Goal: Information Seeking & Learning: Learn about a topic

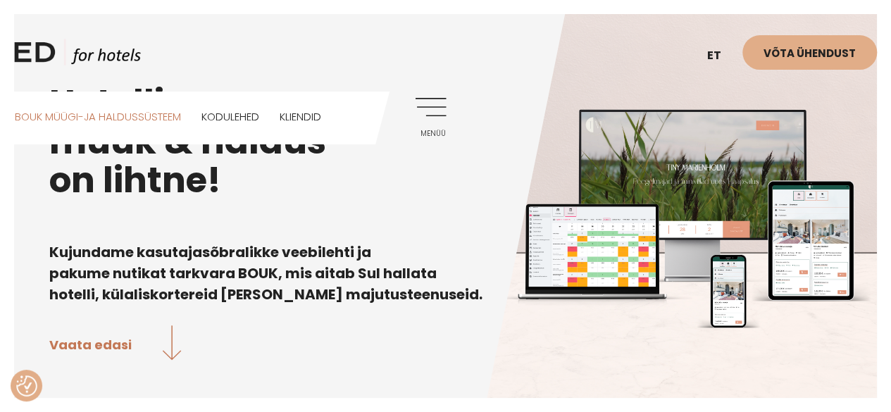
click at [63, 112] on link "BOUK MÜÜGI-JA HALDUSSÜSTEEM" at bounding box center [98, 117] width 166 height 50
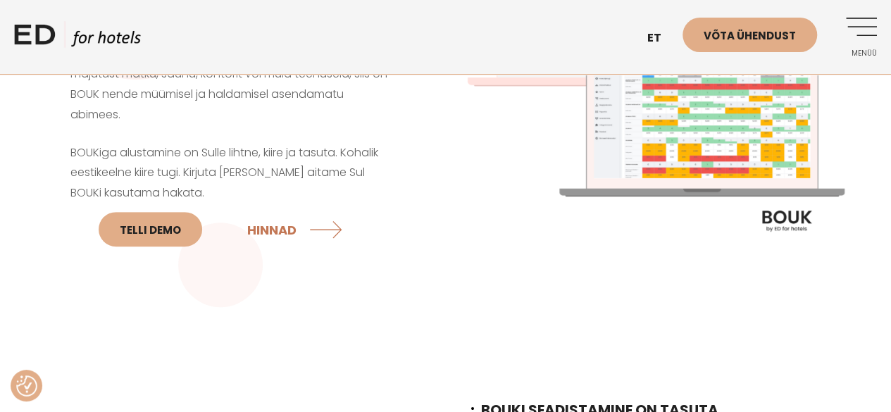
scroll to position [211, 0]
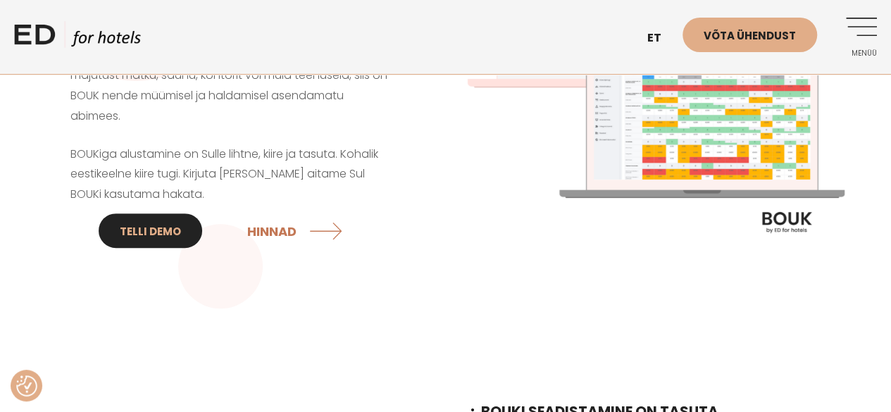
click at [136, 227] on link "Telli DEMO" at bounding box center [151, 230] width 104 height 35
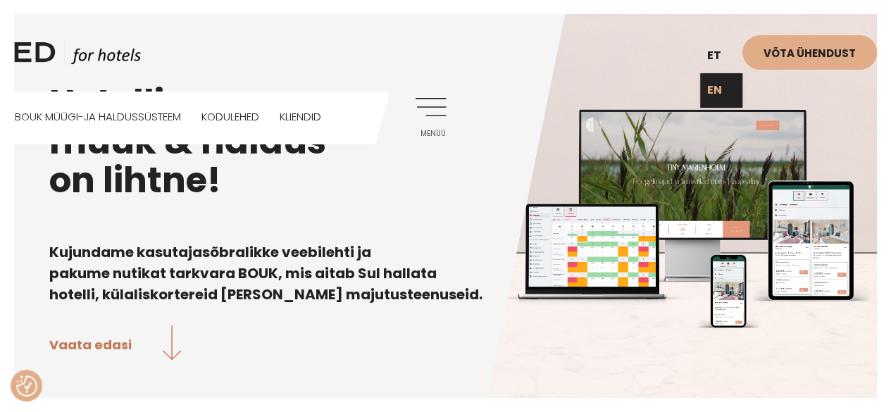
click at [718, 94] on link "EN" at bounding box center [721, 90] width 42 height 35
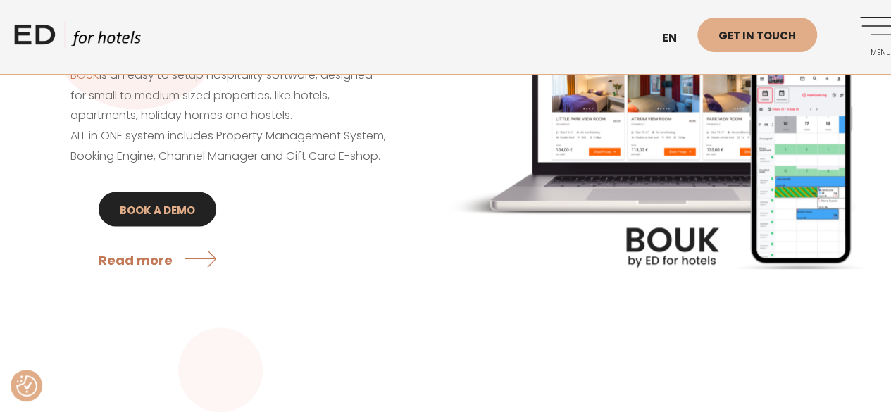
scroll to position [1125, 0]
click at [156, 226] on link "BOOK A DEMO" at bounding box center [158, 209] width 118 height 35
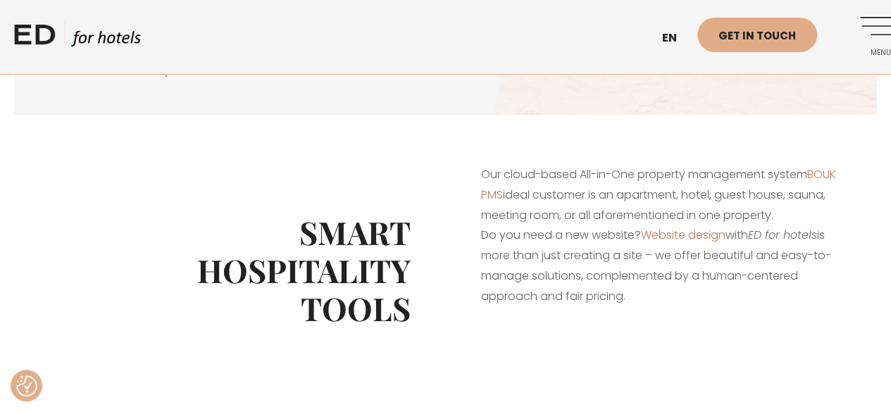
scroll to position [283, 0]
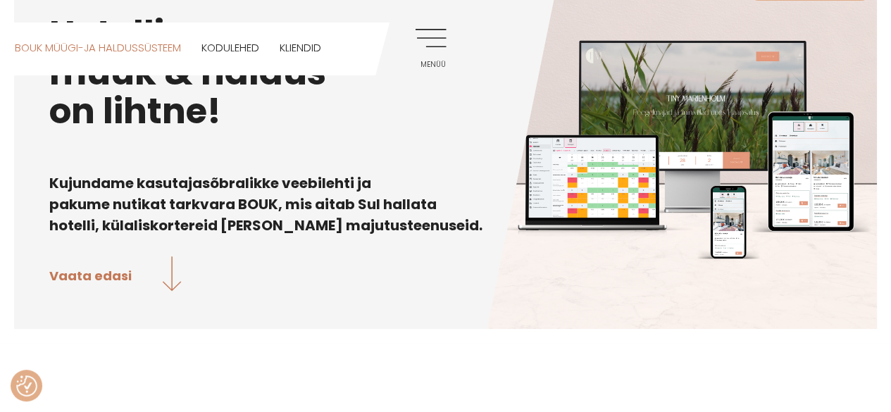
scroll to position [69, 0]
click at [77, 47] on link "BOUK MÜÜGI-JA HALDUSSÜSTEEM" at bounding box center [98, 48] width 166 height 50
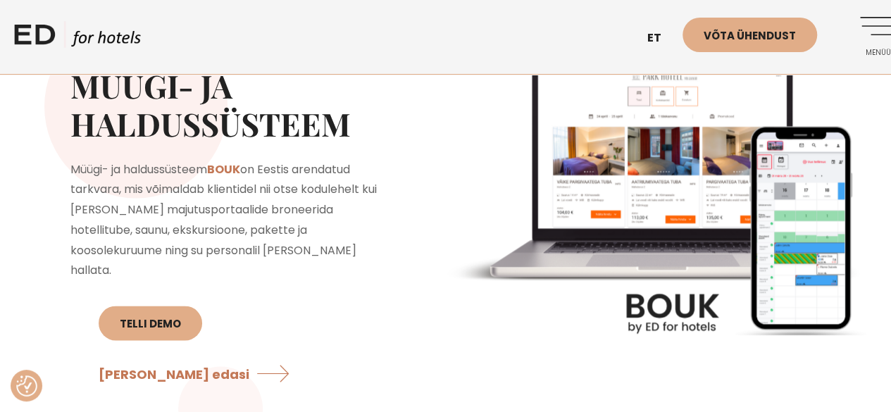
scroll to position [984, 0]
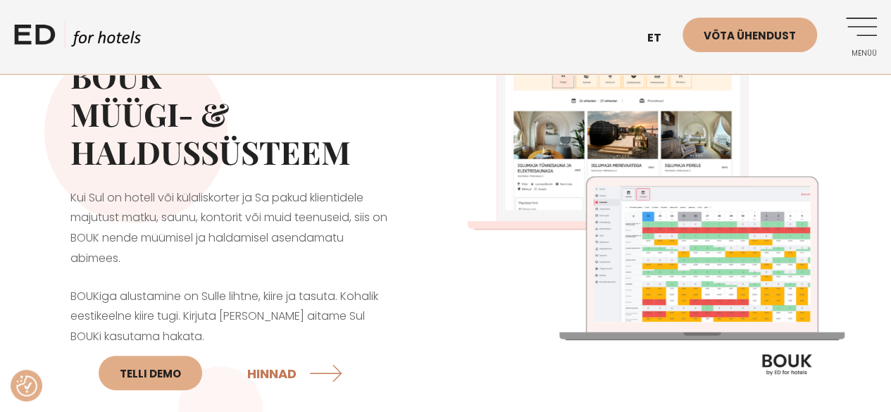
scroll to position [70, 0]
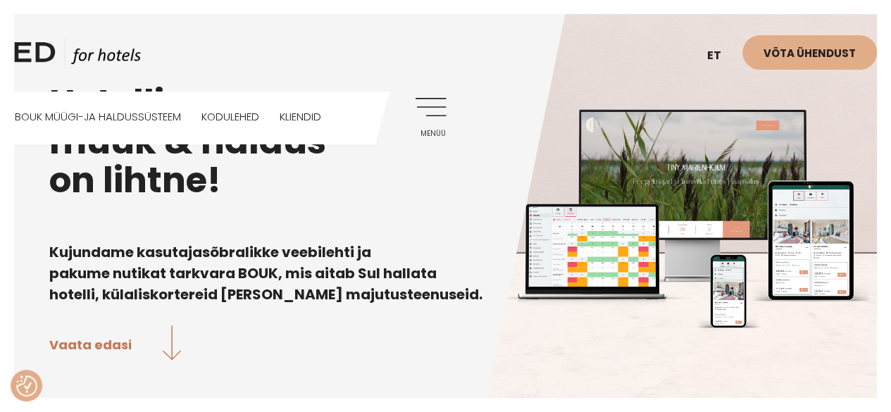
click at [427, 113] on link "Menüü" at bounding box center [426, 117] width 39 height 39
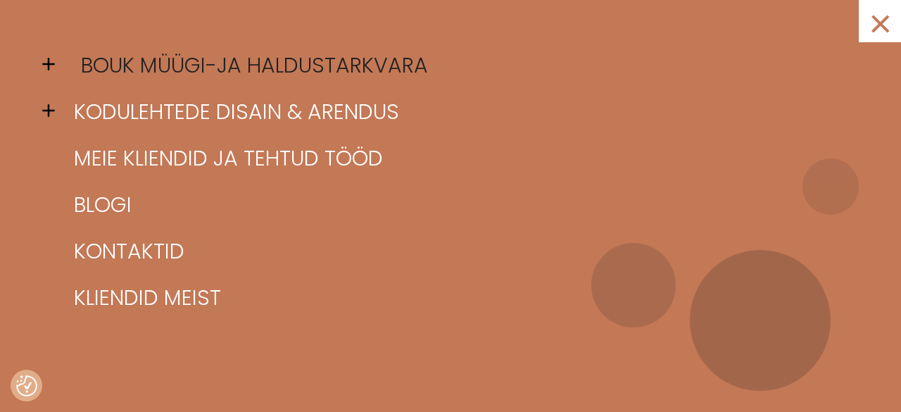
click at [197, 64] on link "BOUK müügi-ja haldustarkvara" at bounding box center [468, 65] width 796 height 46
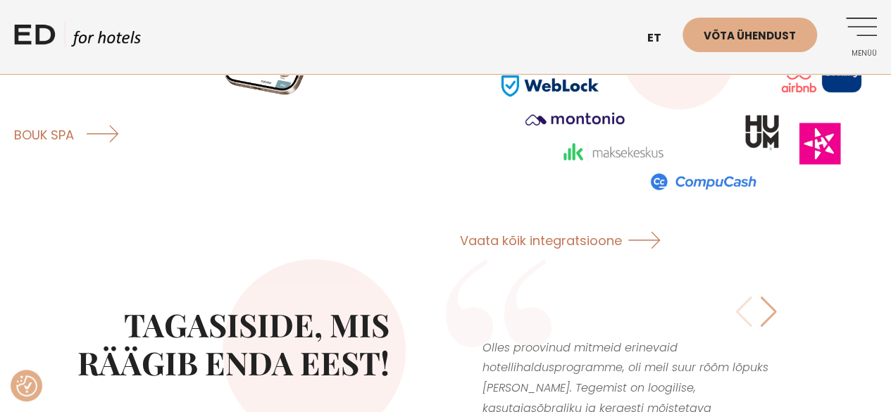
scroll to position [2396, 0]
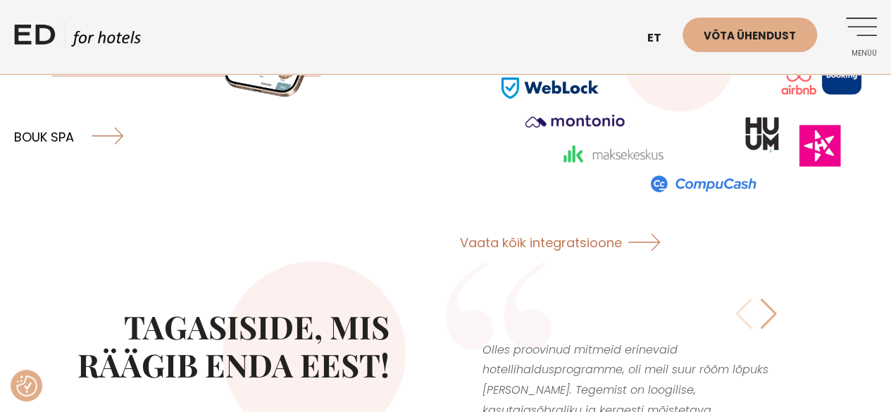
click at [57, 118] on link "BOUK SPA" at bounding box center [68, 136] width 109 height 37
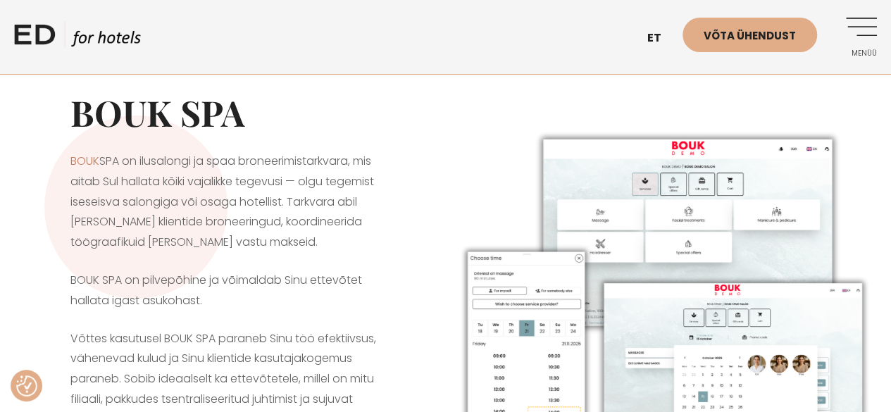
click at [679, 321] on img at bounding box center [662, 319] width 432 height 399
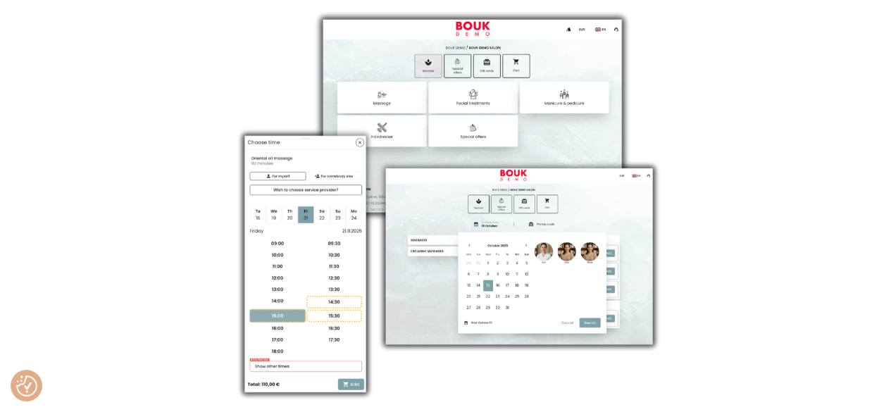
click at [753, 108] on div at bounding box center [445, 206] width 891 height 412
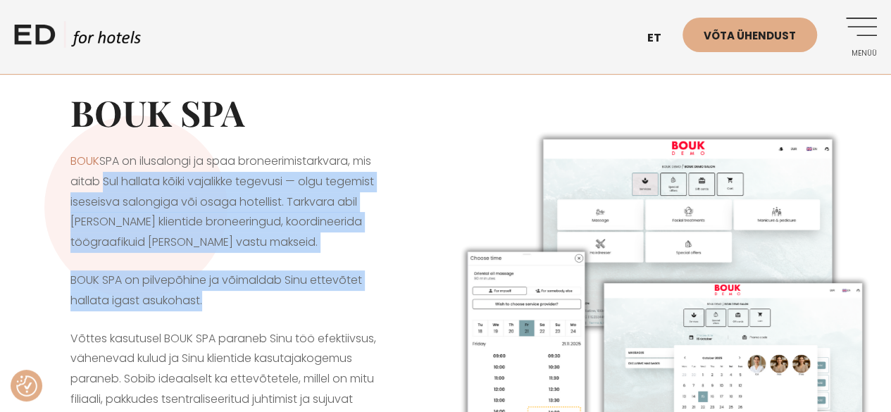
drag, startPoint x: 347, startPoint y: 292, endPoint x: 96, endPoint y: 173, distance: 277.8
click at [96, 173] on div "BOUK SPA BOUK SPA on ilusalongi ja spaa broneerimistarkvara, mis aitab Sul hall…" at bounding box center [230, 319] width 432 height 527
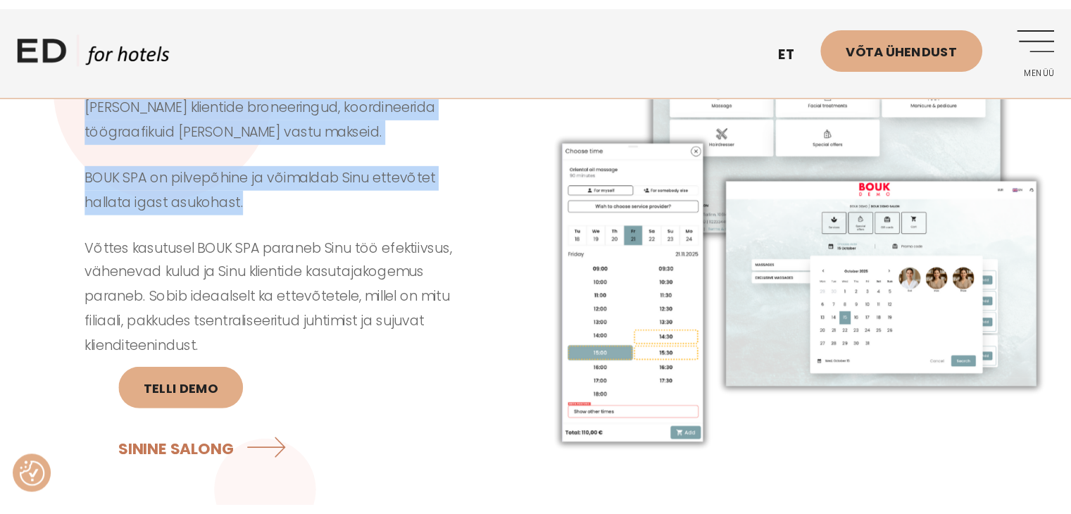
scroll to position [140, 0]
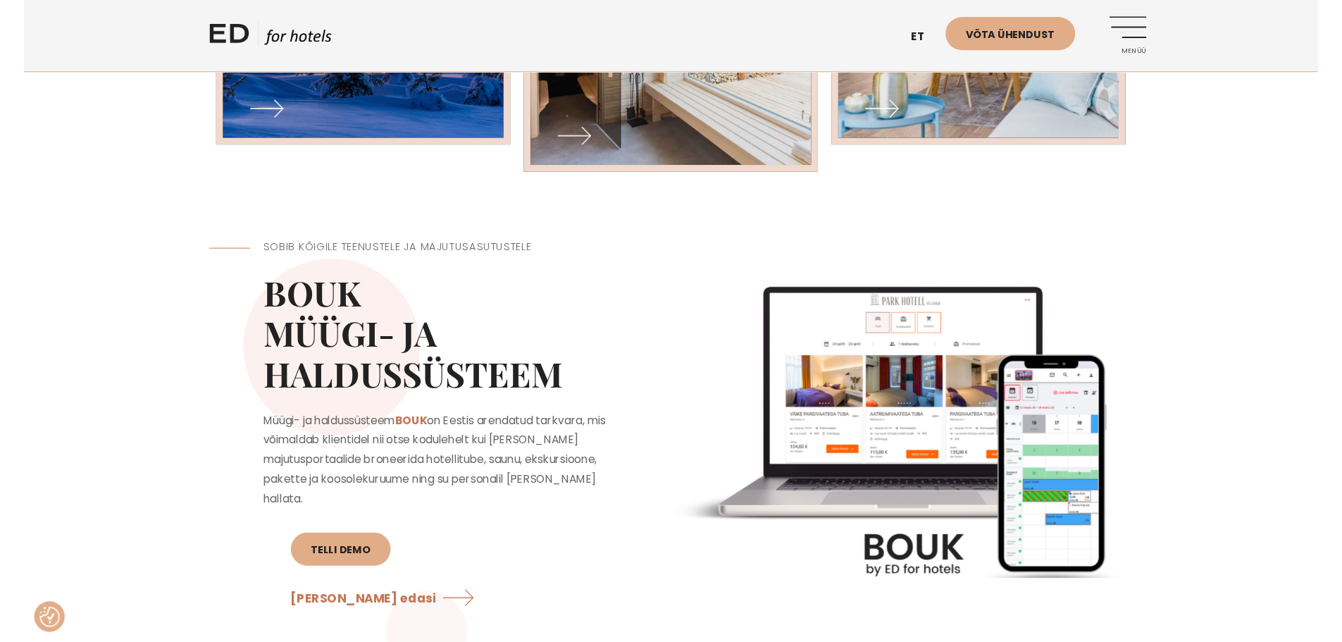
scroll to position [959, 0]
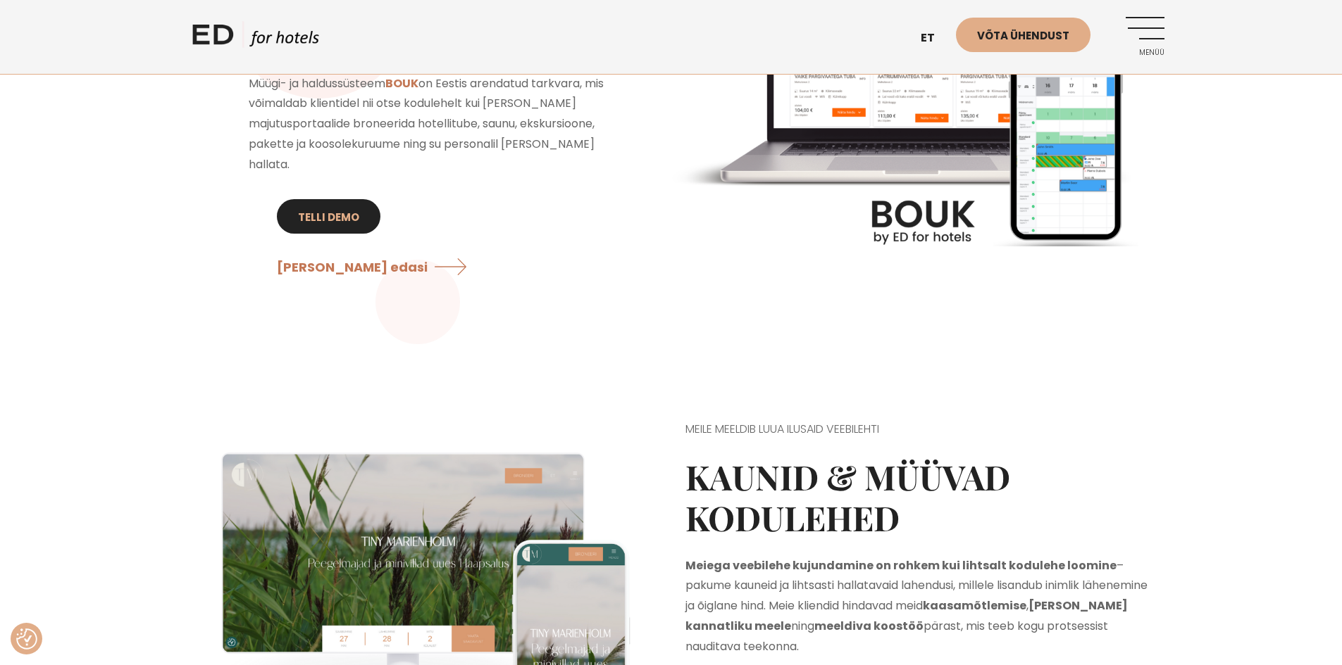
click at [330, 234] on link "Telli DEMO" at bounding box center [329, 216] width 104 height 35
